Goal: Use online tool/utility: Utilize a website feature to perform a specific function

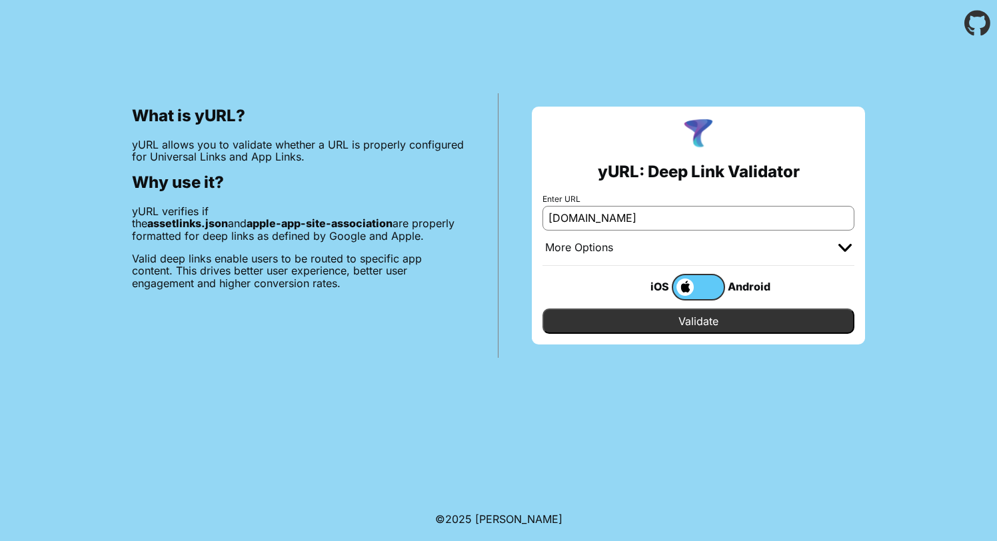
type input "[DOMAIN_NAME]"
click at [683, 280] on span at bounding box center [683, 286] width 21 height 17
click at [0, 0] on input "checkbox" at bounding box center [0, 0] width 0 height 0
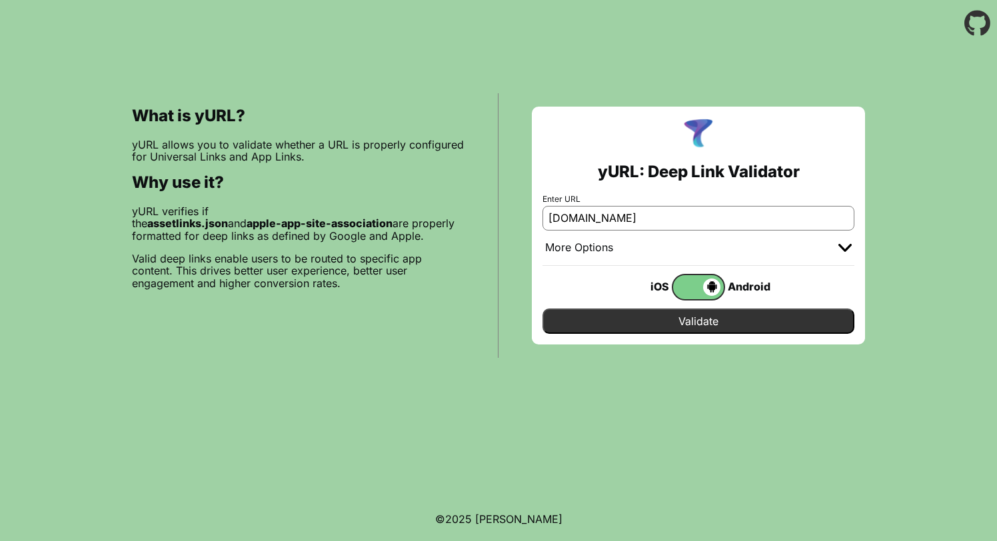
click at [703, 322] on input "Validate" at bounding box center [698, 320] width 312 height 25
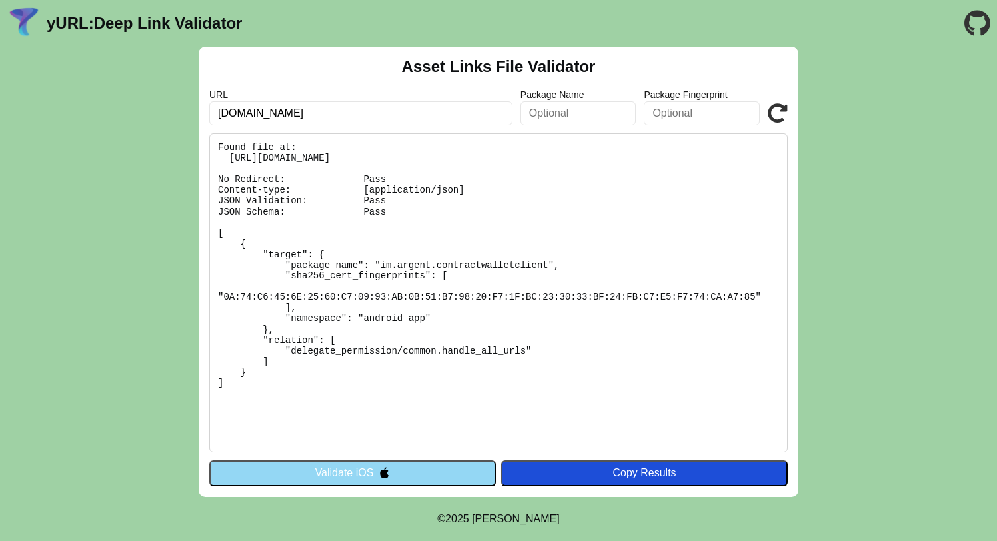
click at [293, 109] on input "[DOMAIN_NAME]" at bounding box center [360, 113] width 303 height 24
type input "argent.xyz"
click button "Validate" at bounding box center [0, 0] width 0 height 0
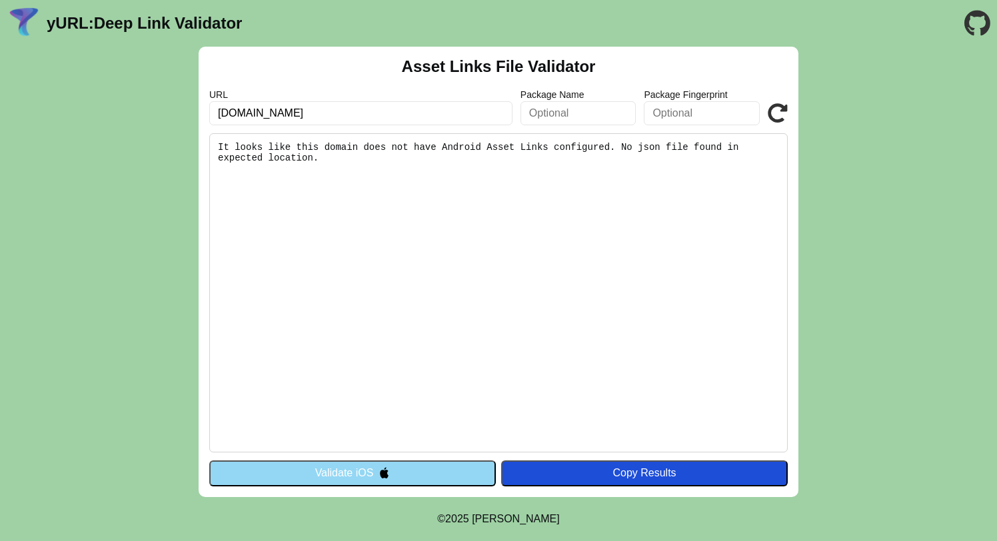
click at [388, 109] on input "argent.xyz" at bounding box center [360, 113] width 303 height 24
type input "[DOMAIN_NAME]"
click at [596, 463] on button "Copy Results" at bounding box center [644, 472] width 286 height 25
click at [773, 111] on icon at bounding box center [777, 113] width 20 height 20
click at [417, 105] on input "www.argent.xyz" at bounding box center [360, 113] width 303 height 24
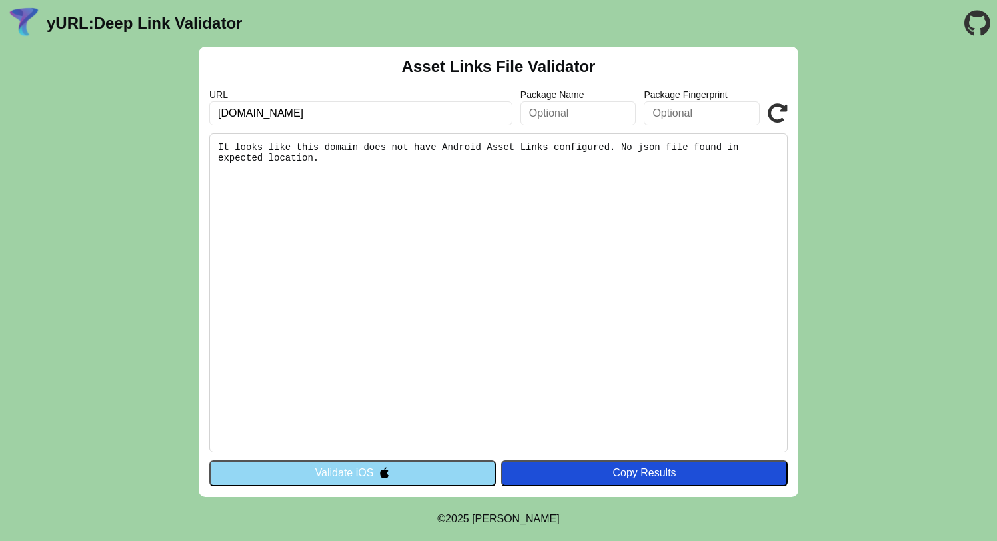
click button "Validate" at bounding box center [0, 0] width 0 height 0
click at [410, 119] on input "www.argent.xyz" at bounding box center [360, 113] width 303 height 24
type input "hydrogen.ready.co"
click button "Validate" at bounding box center [0, 0] width 0 height 0
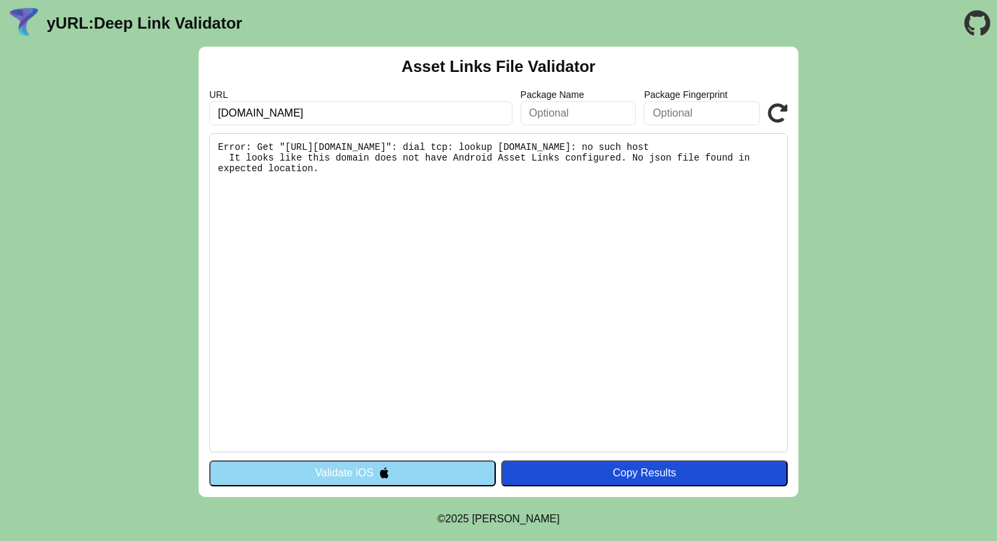
click at [390, 104] on input "hydrogen.ready.co" at bounding box center [360, 113] width 303 height 24
type input "hydrogen.app.ready.co"
click button "Validate" at bounding box center [0, 0] width 0 height 0
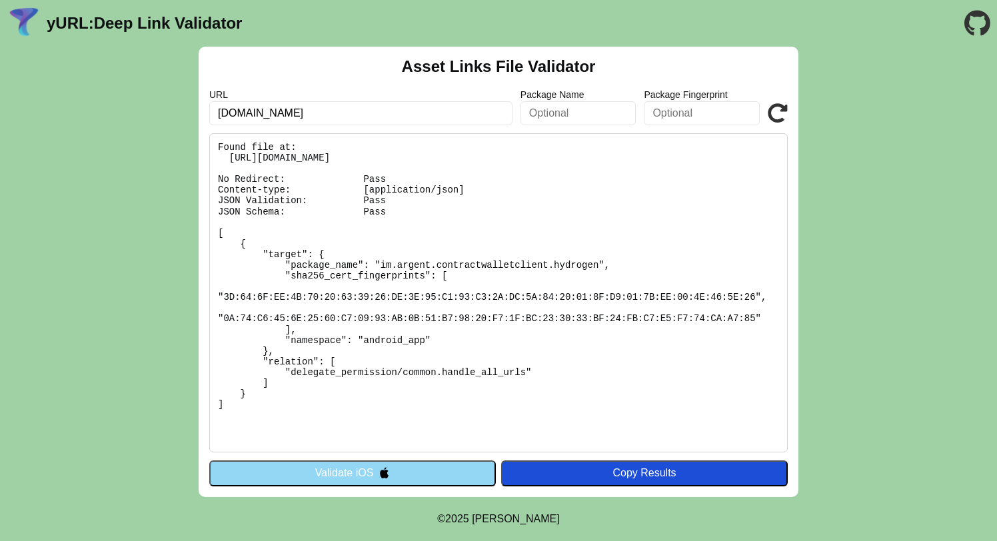
click at [344, 474] on button "Validate iOS" at bounding box center [352, 472] width 286 height 25
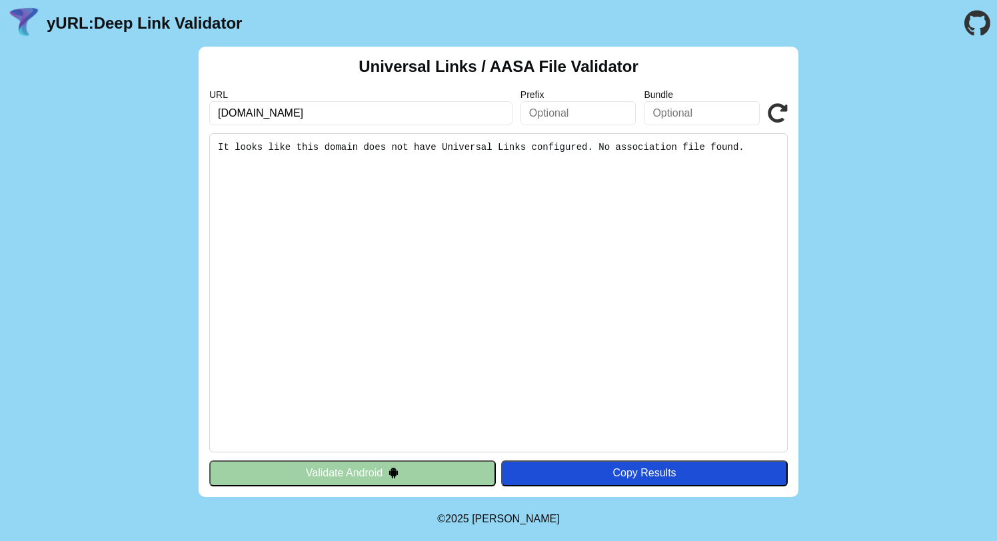
click at [471, 117] on input "[DOMAIN_NAME]" at bounding box center [360, 113] width 303 height 24
click button "Validate" at bounding box center [0, 0] width 0 height 0
click at [472, 116] on input "[DOMAIN_NAME]" at bounding box center [360, 113] width 303 height 24
click at [433, 468] on button "Validate Android" at bounding box center [352, 472] width 286 height 25
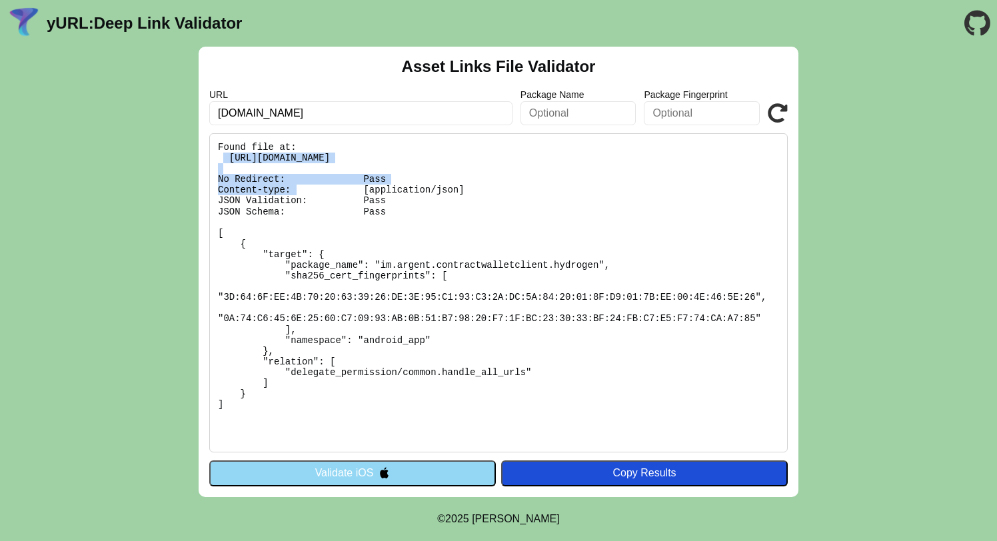
drag, startPoint x: 545, startPoint y: 154, endPoint x: 225, endPoint y: 159, distance: 320.5
click at [225, 159] on pre "Found file at: [URL][DOMAIN_NAME] No Redirect: Pass Content-type: [application/…" at bounding box center [498, 292] width 578 height 319
click at [334, 472] on button "Validate iOS" at bounding box center [352, 472] width 286 height 25
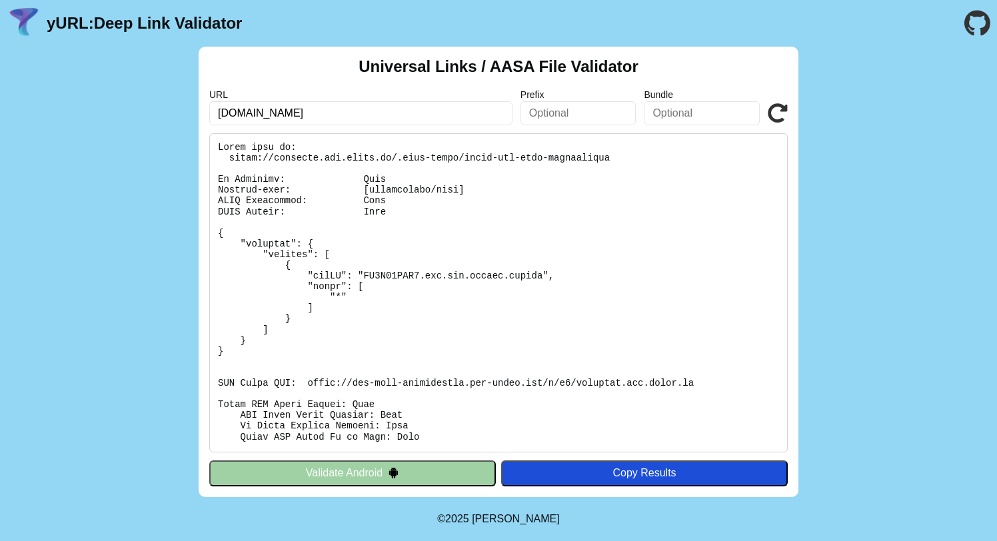
click at [390, 112] on input "[DOMAIN_NAME]" at bounding box center [360, 113] width 303 height 24
click at [787, 106] on div "Universal Links / AASA File Validator URL [DOMAIN_NAME] Prefix Bundle Validate …" at bounding box center [499, 272] width 600 height 450
